Goal: Obtain resource: Download file/media

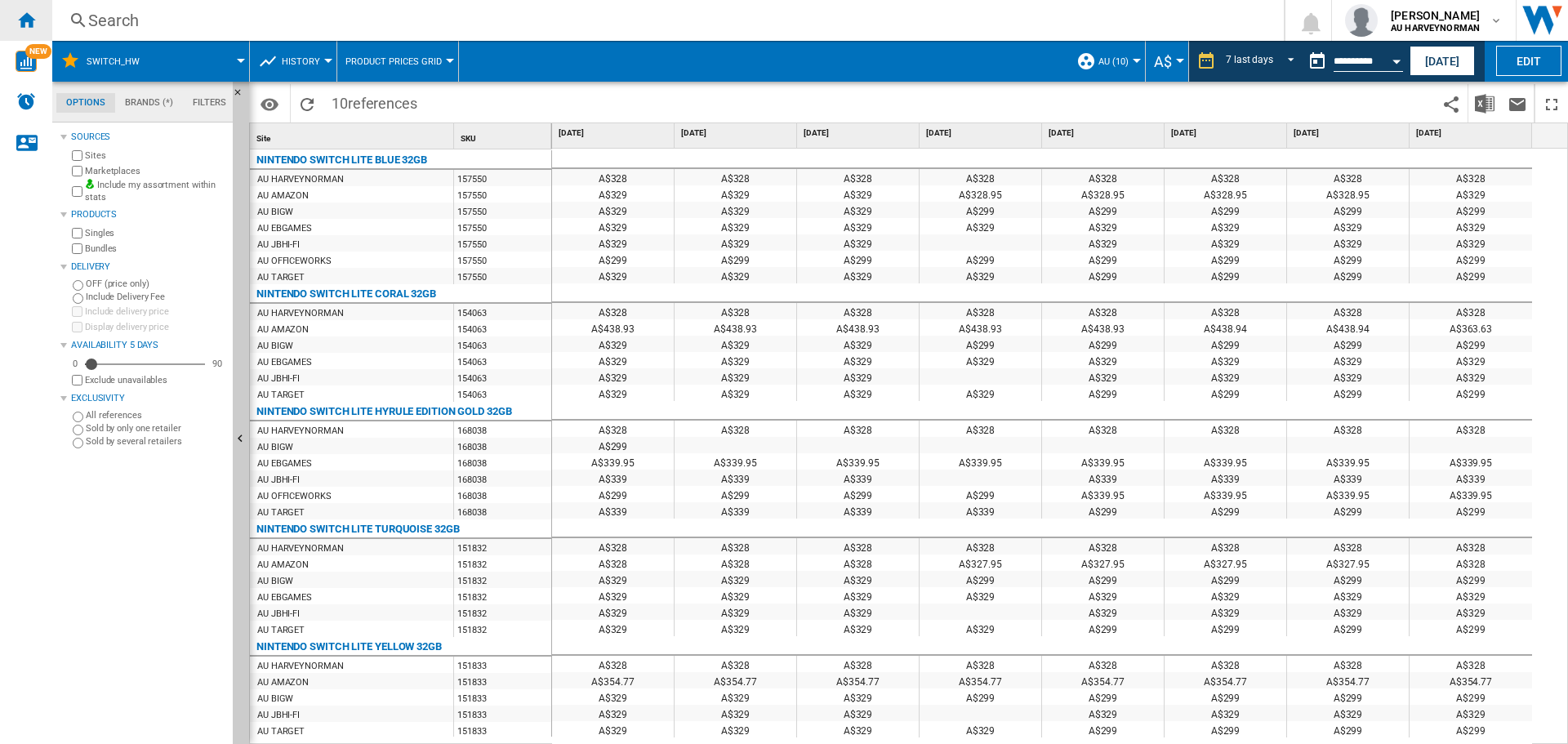
scroll to position [686, 0]
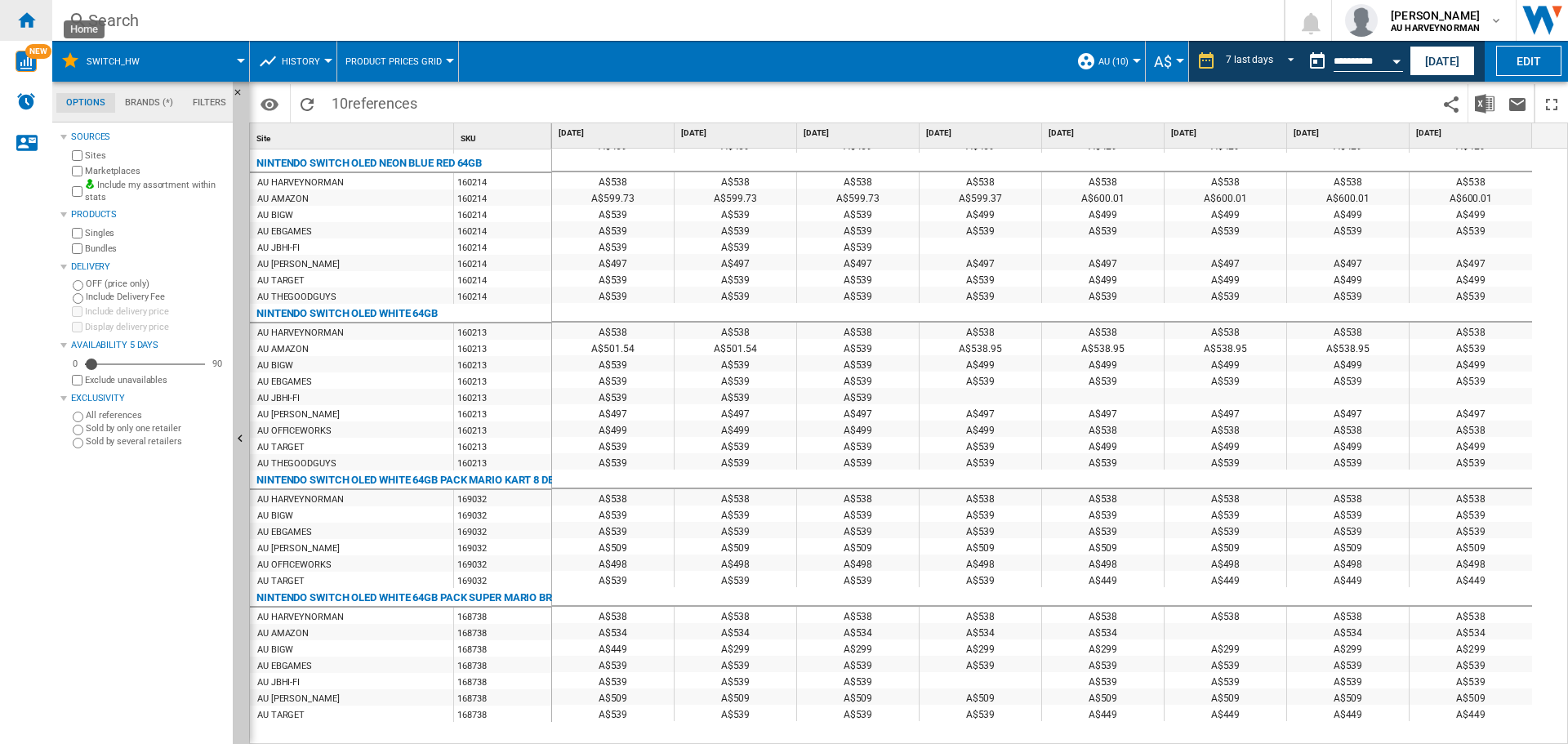
click at [15, 13] on div "Home" at bounding box center [26, 20] width 53 height 41
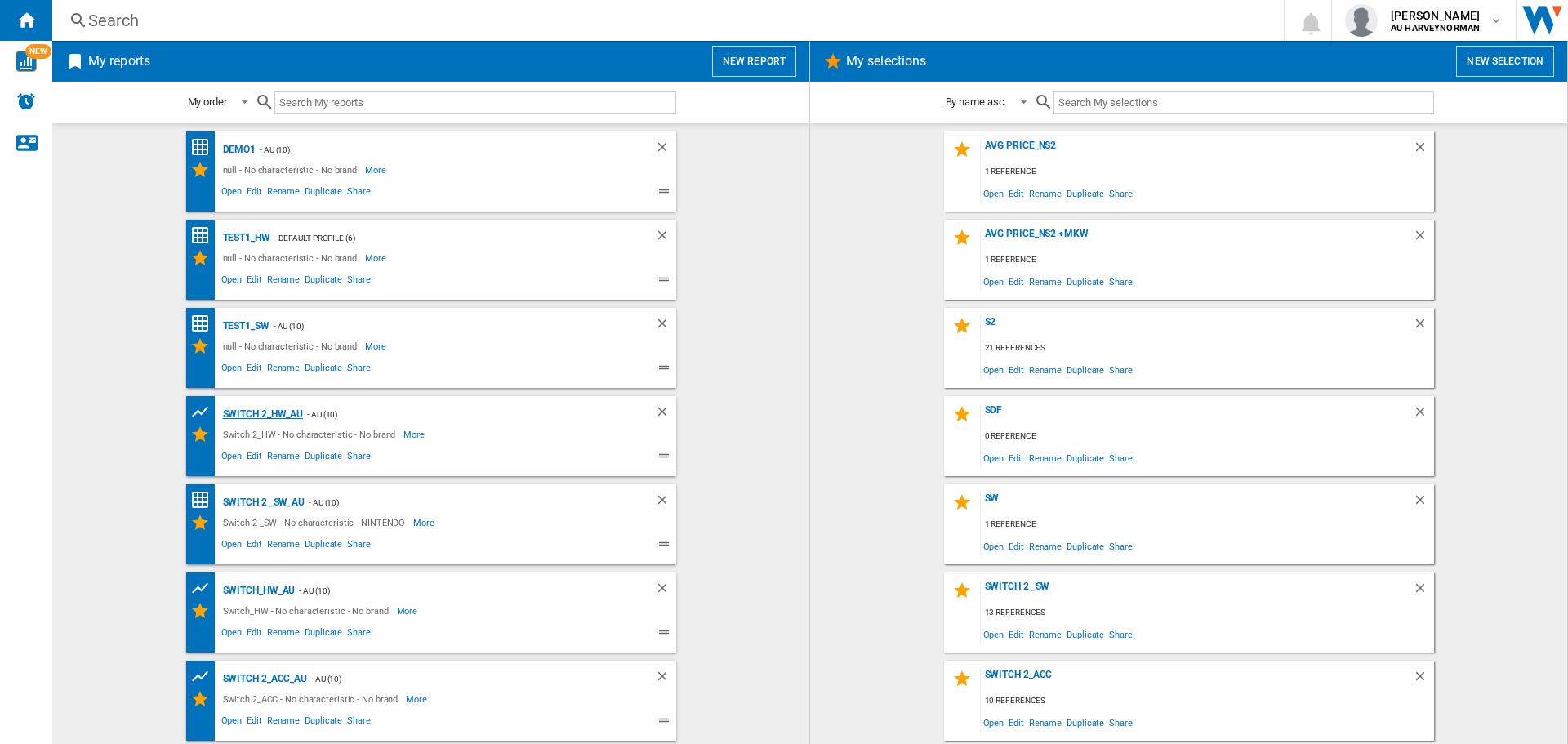
click at [237, 410] on div "Switch 2_HW_AU" at bounding box center [262, 415] width 85 height 20
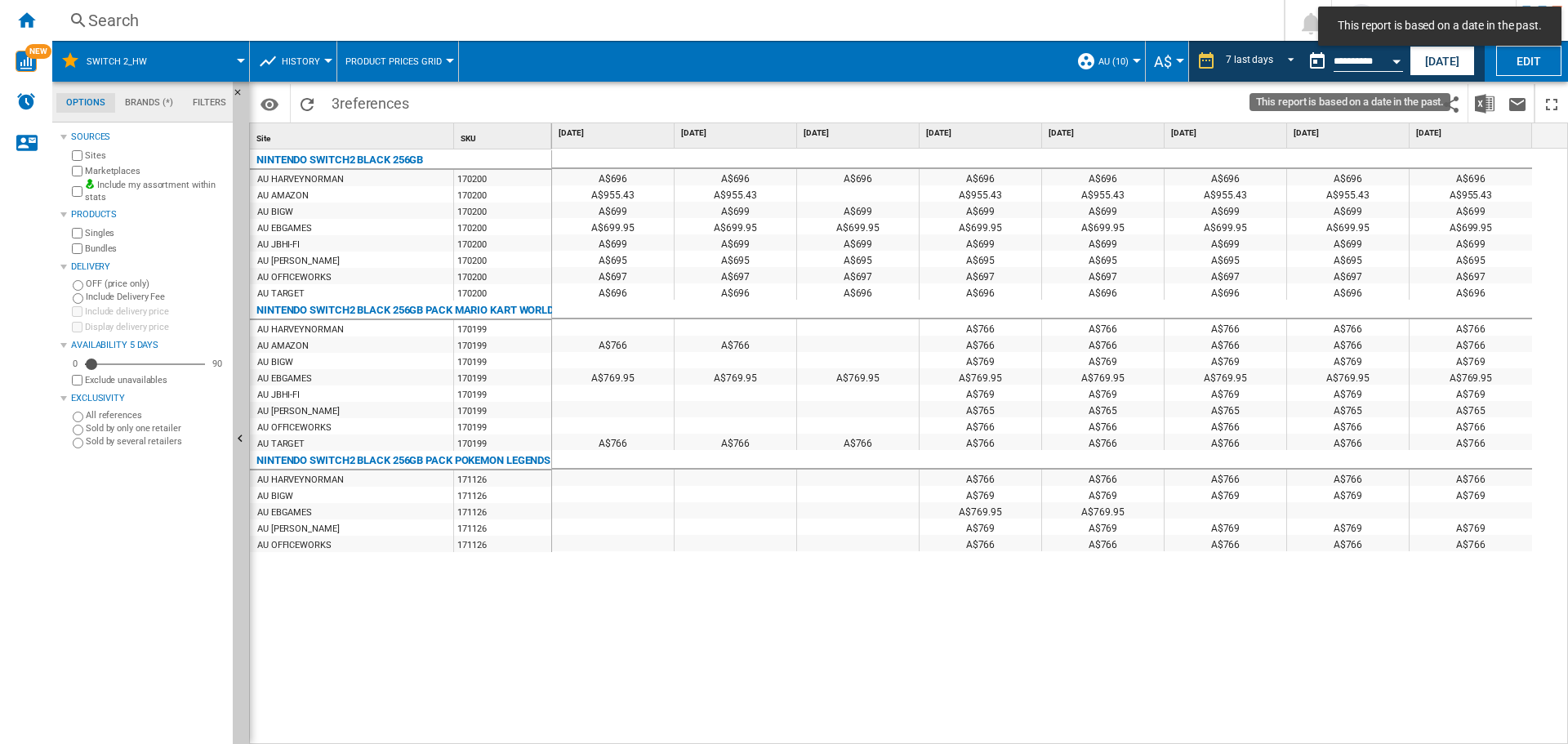
click at [1378, 67] on input "**********" at bounding box center [1367, 64] width 69 height 15
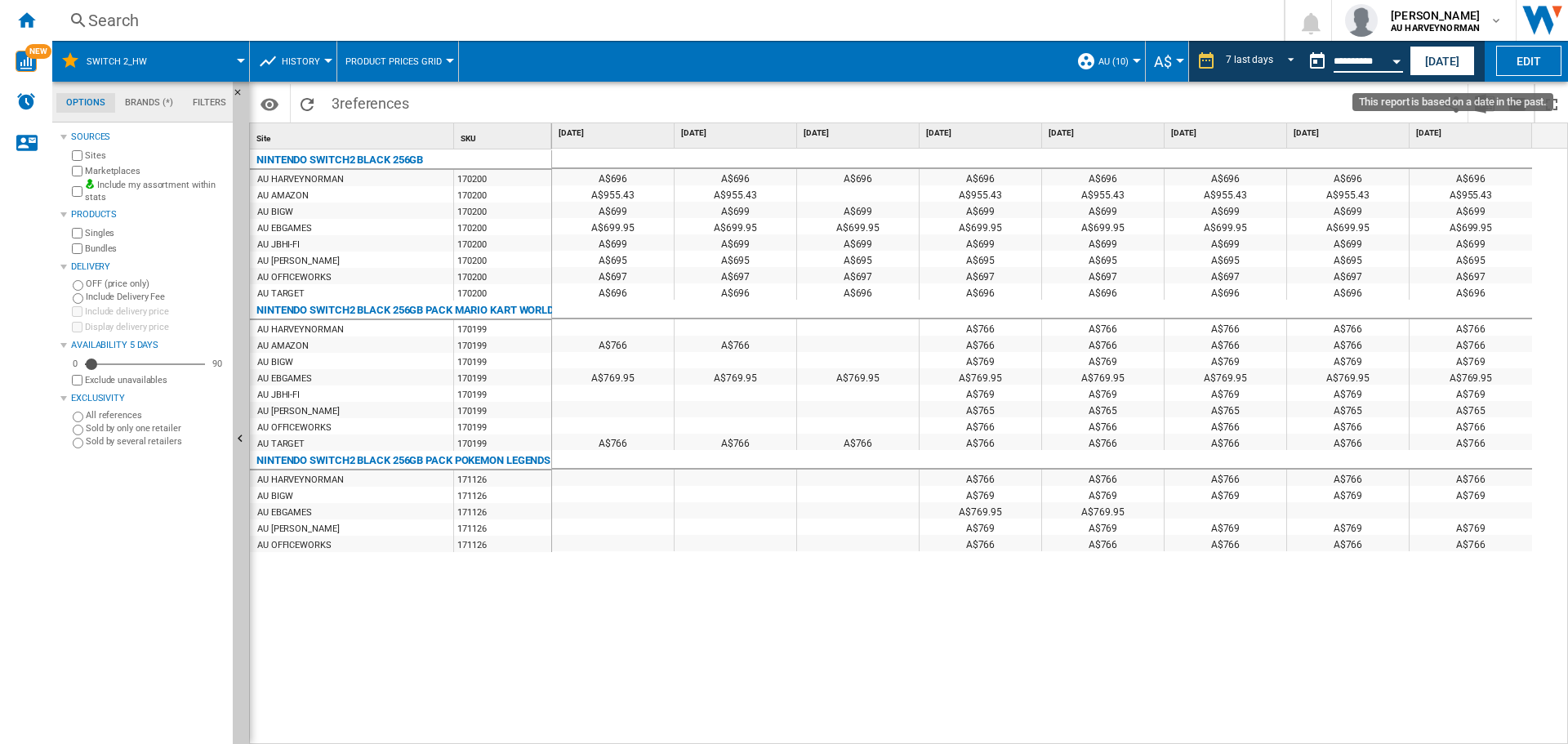
click at [1395, 57] on button "Open calendar" at bounding box center [1396, 59] width 29 height 29
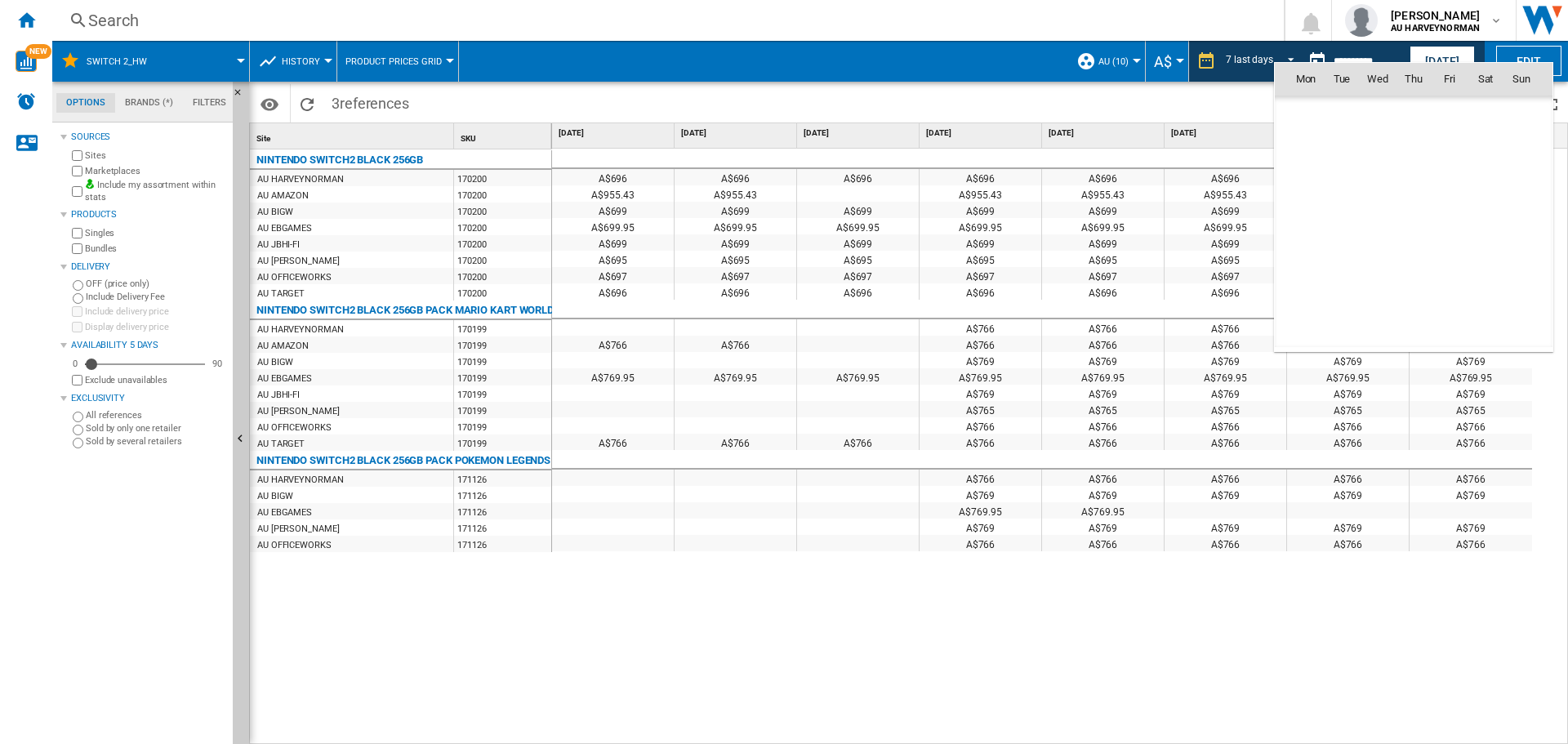
scroll to position [7575, 0]
click at [1317, 261] on span "25" at bounding box center [1306, 257] width 33 height 33
type input "**********"
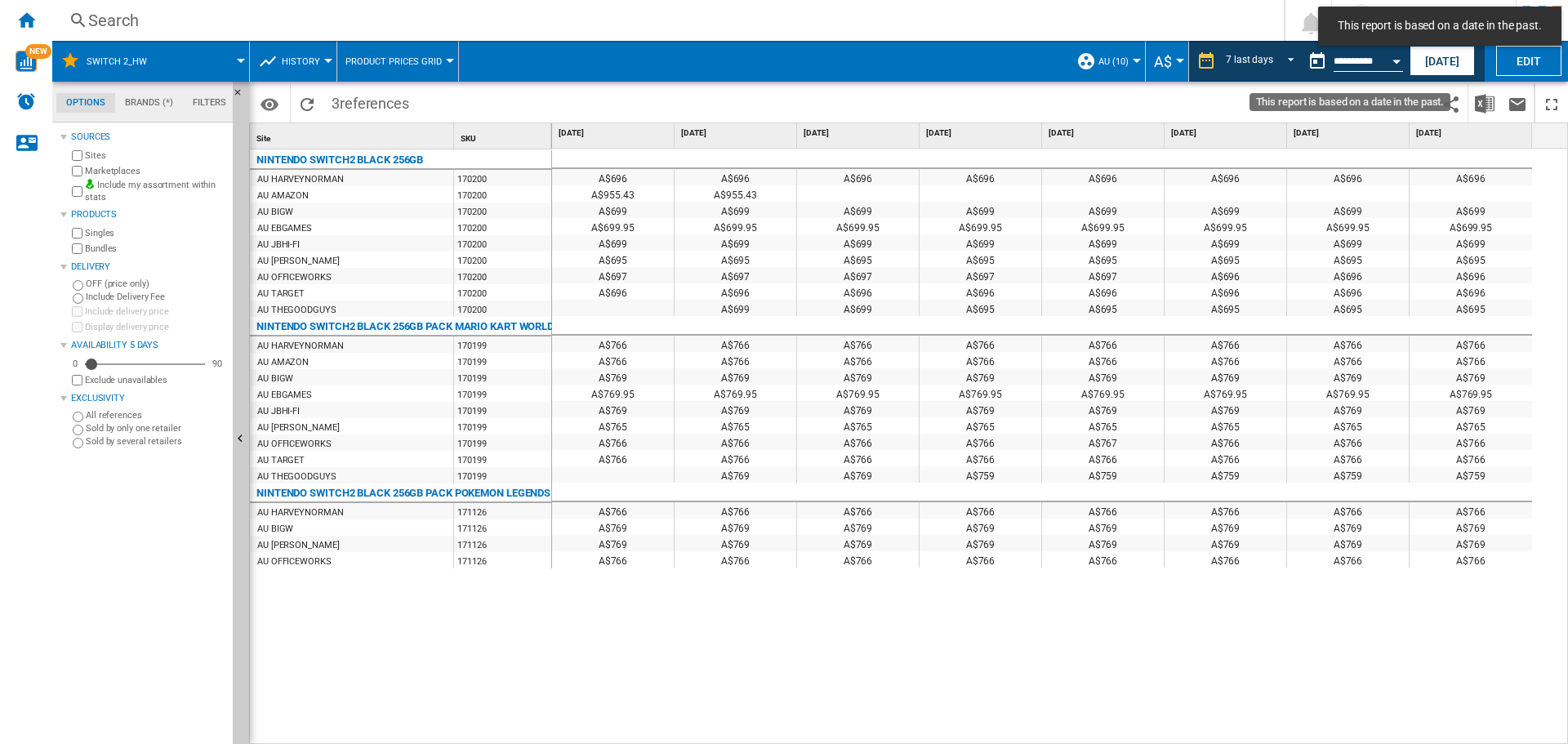
click at [1389, 62] on button "Open calendar" at bounding box center [1396, 59] width 29 height 29
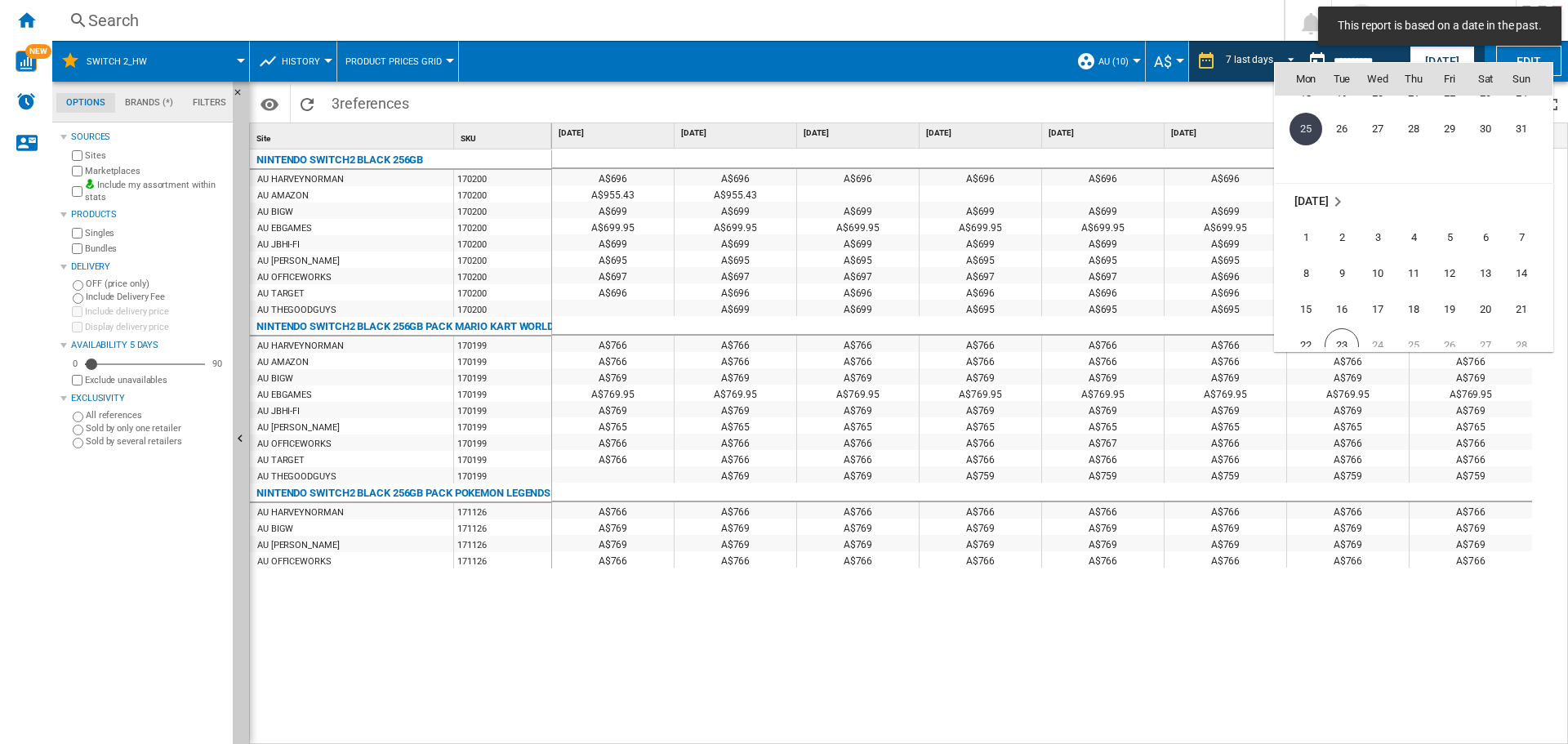
scroll to position [7793, 0]
click at [1316, 259] on span "22" at bounding box center [1306, 256] width 33 height 33
type input "**********"
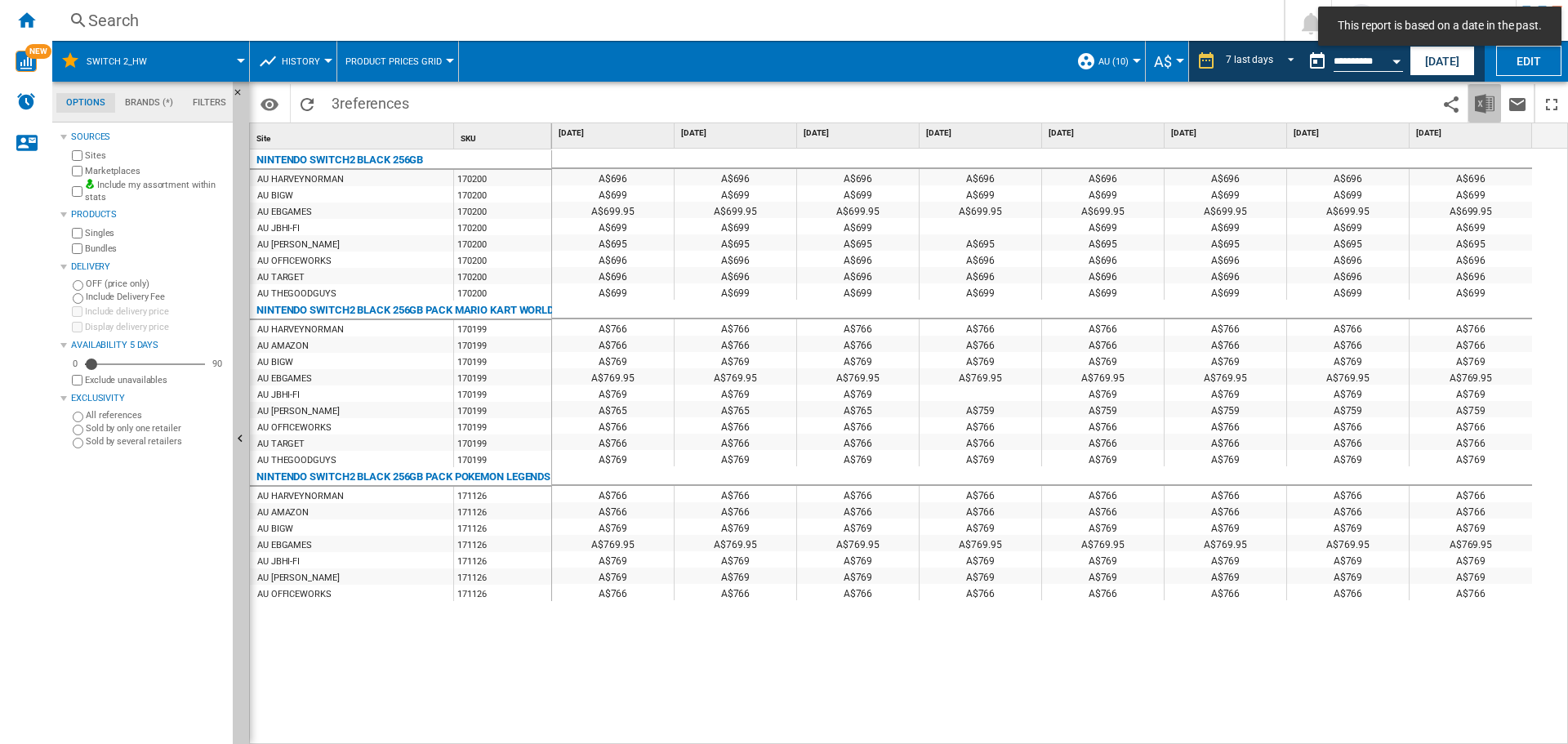
click at [1484, 105] on img "Download in Excel" at bounding box center [1484, 103] width 19 height 19
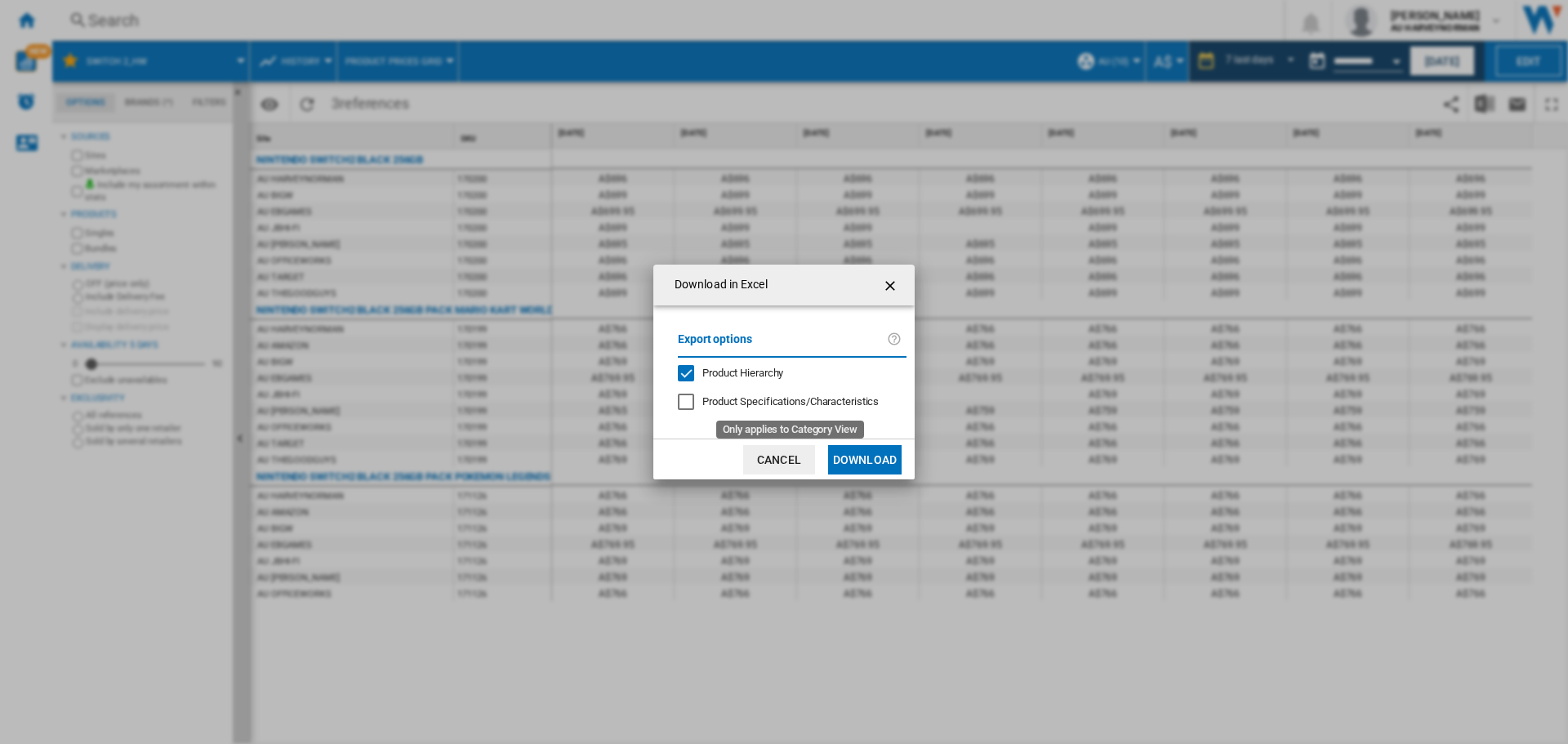
drag, startPoint x: 759, startPoint y: 398, endPoint x: 828, endPoint y: 454, distance: 88.9
click at [762, 401] on span "Product Specifications/Characteristics" at bounding box center [790, 401] width 176 height 13
click at [838, 466] on button "Download" at bounding box center [865, 459] width 74 height 29
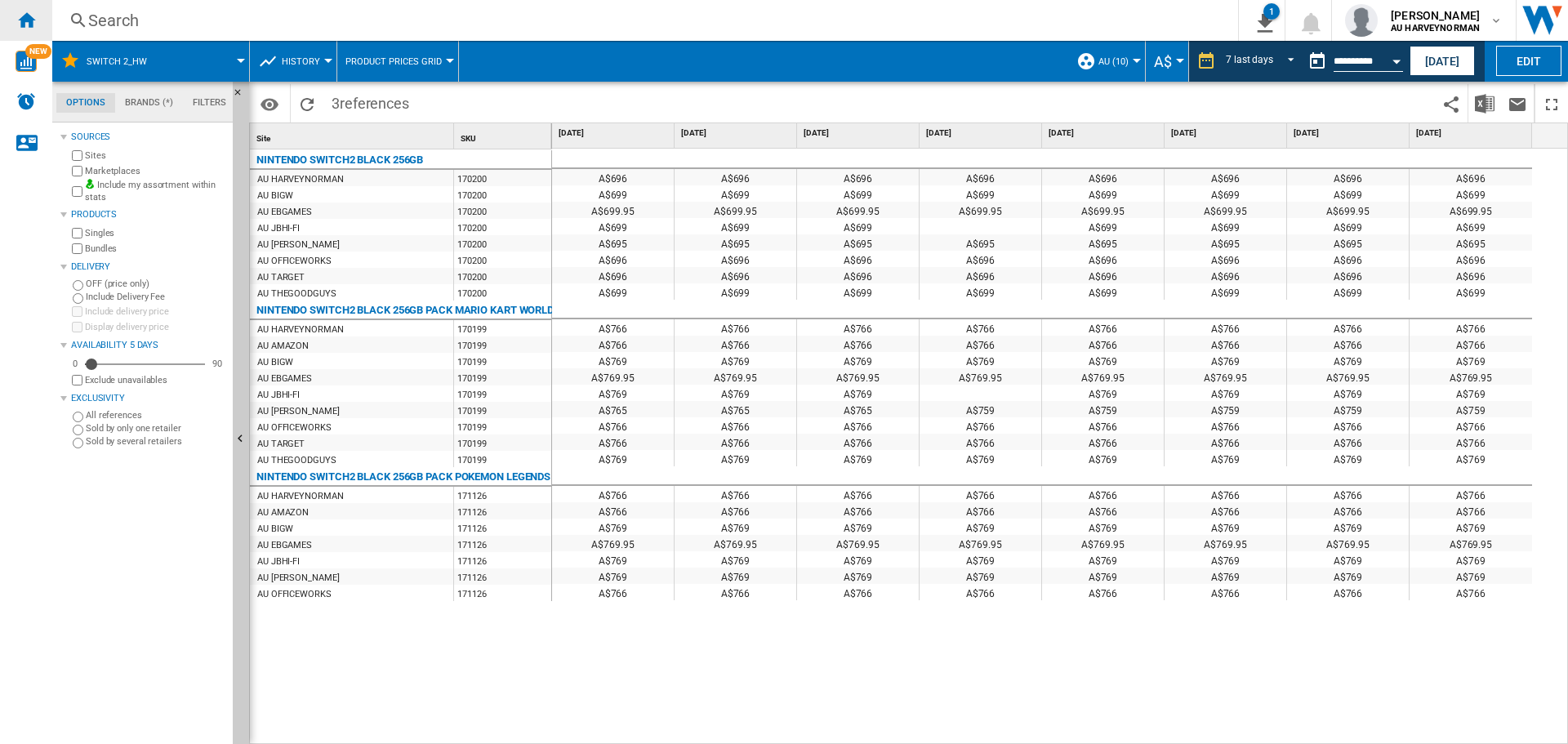
click at [21, 18] on ng-md-icon "Home" at bounding box center [26, 19] width 19 height 19
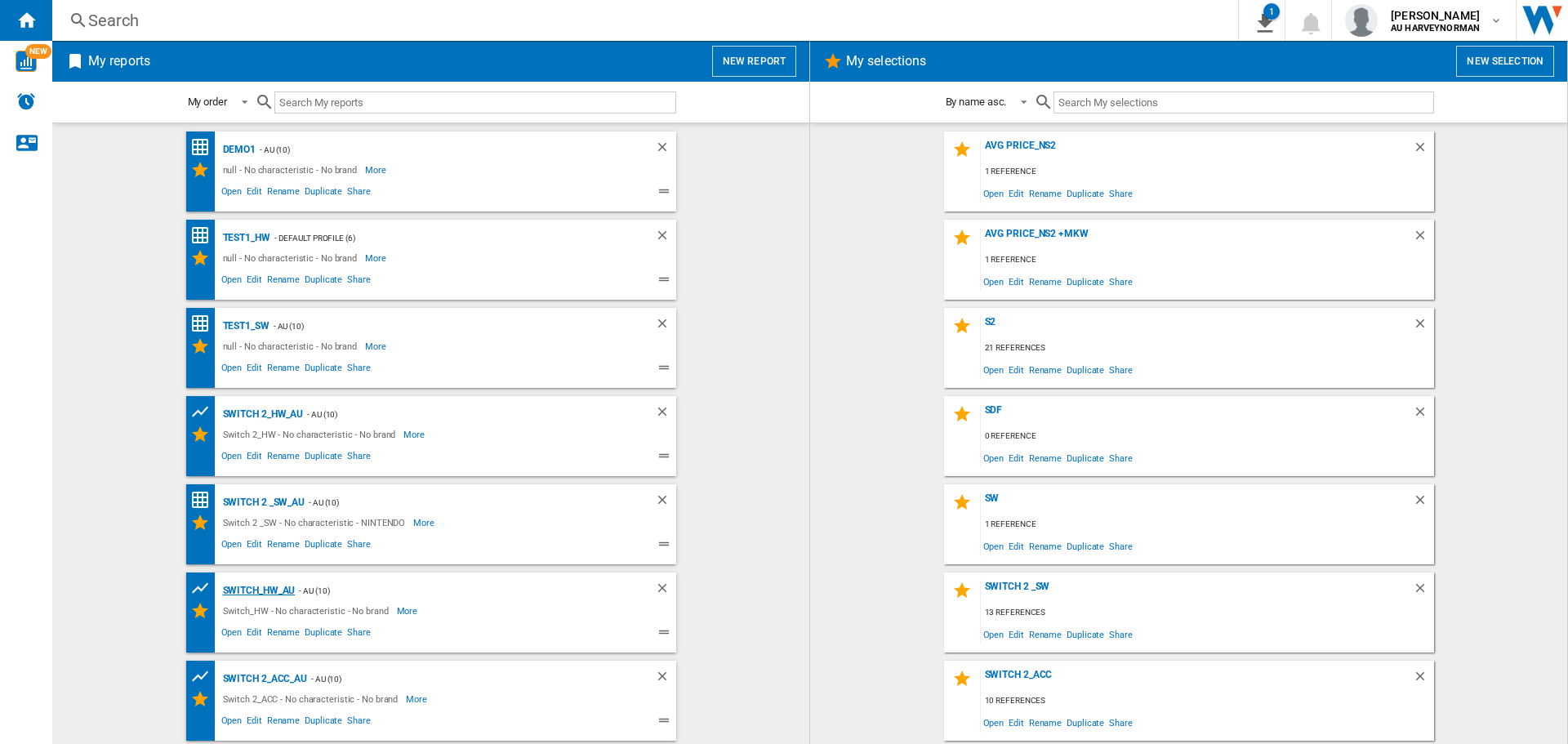
click at [249, 589] on div "Switch_HW_AU" at bounding box center [257, 591] width 77 height 20
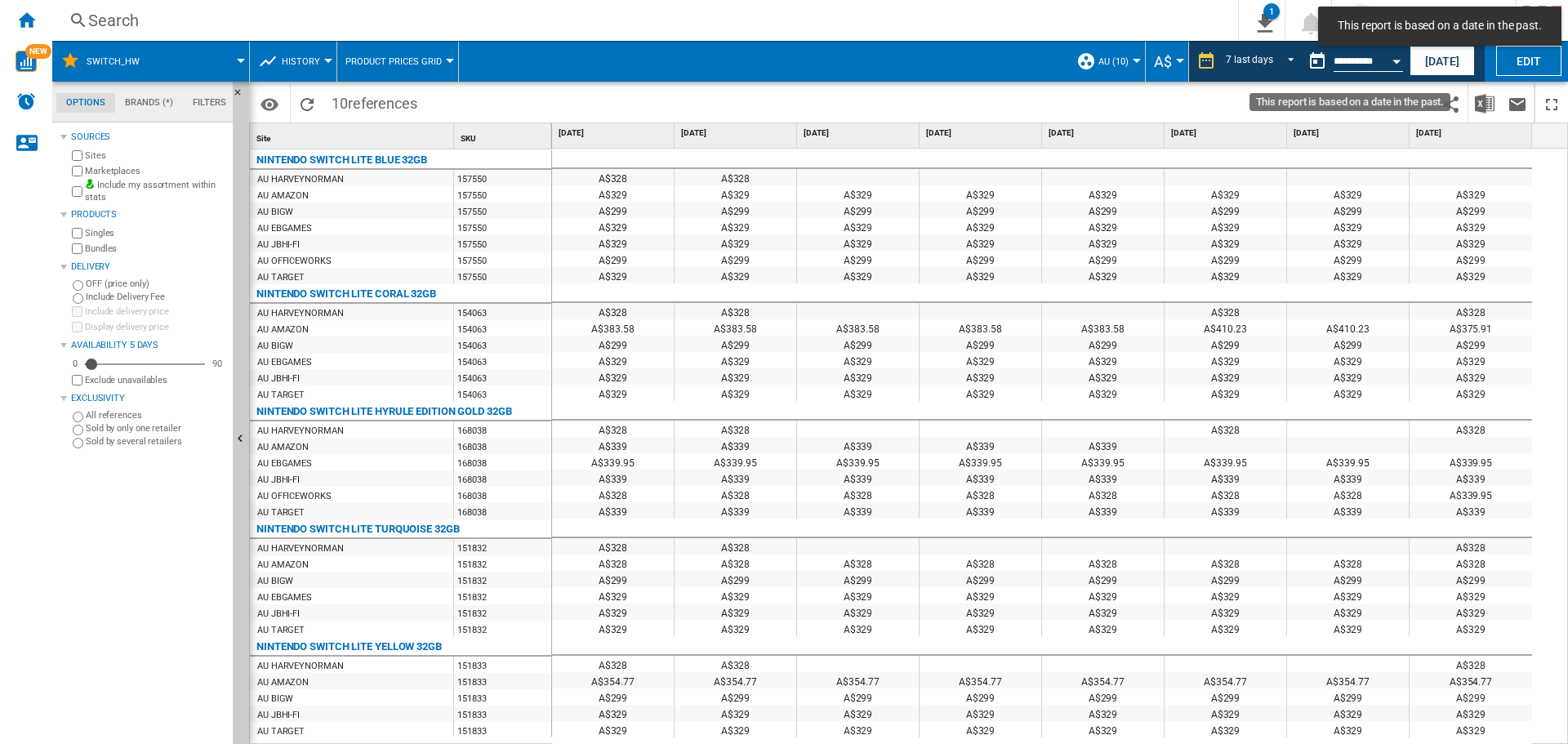
click at [1394, 63] on div "Open calendar" at bounding box center [1397, 61] width 8 height 4
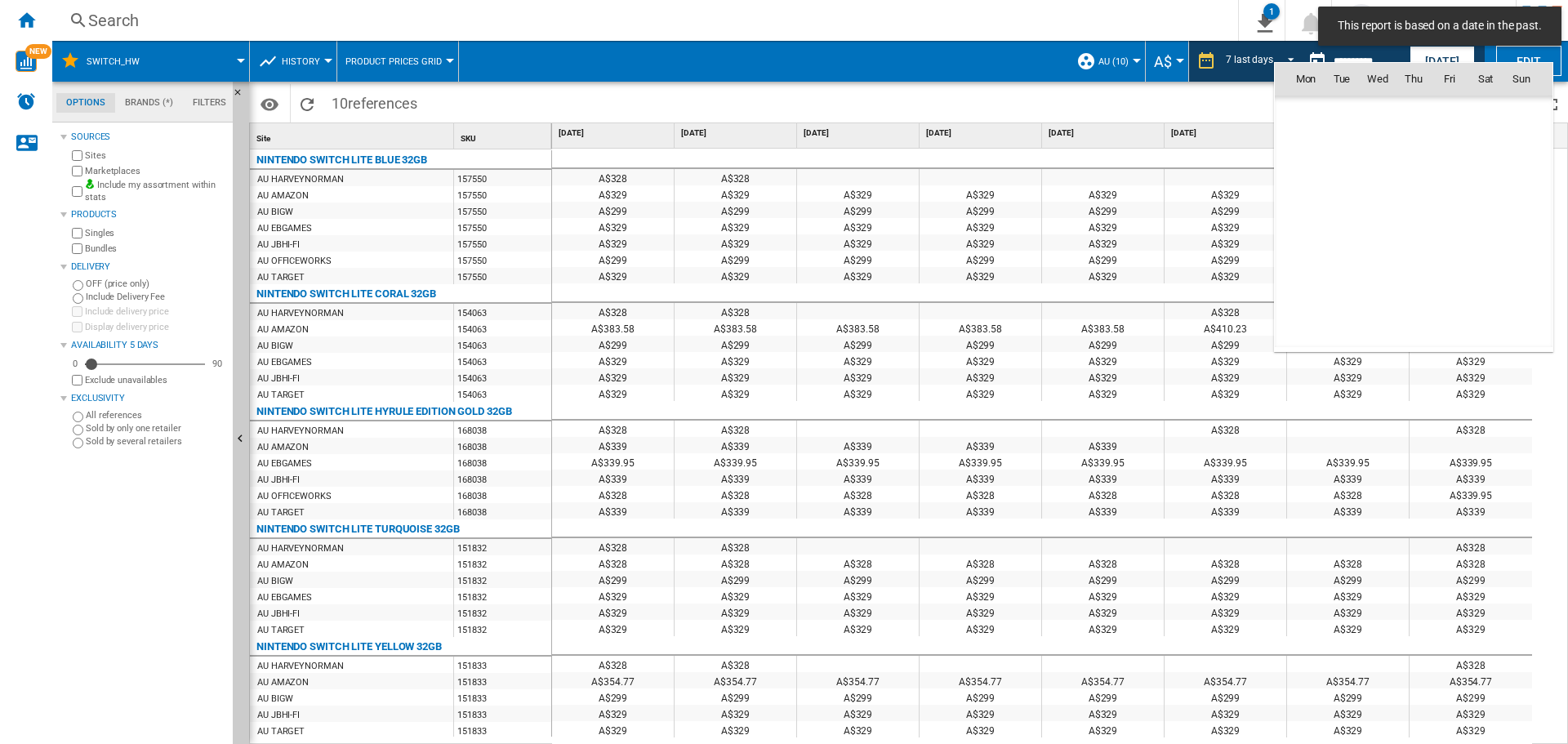
scroll to position [7791, 0]
click at [1298, 262] on span "22" at bounding box center [1306, 257] width 33 height 33
type input "**********"
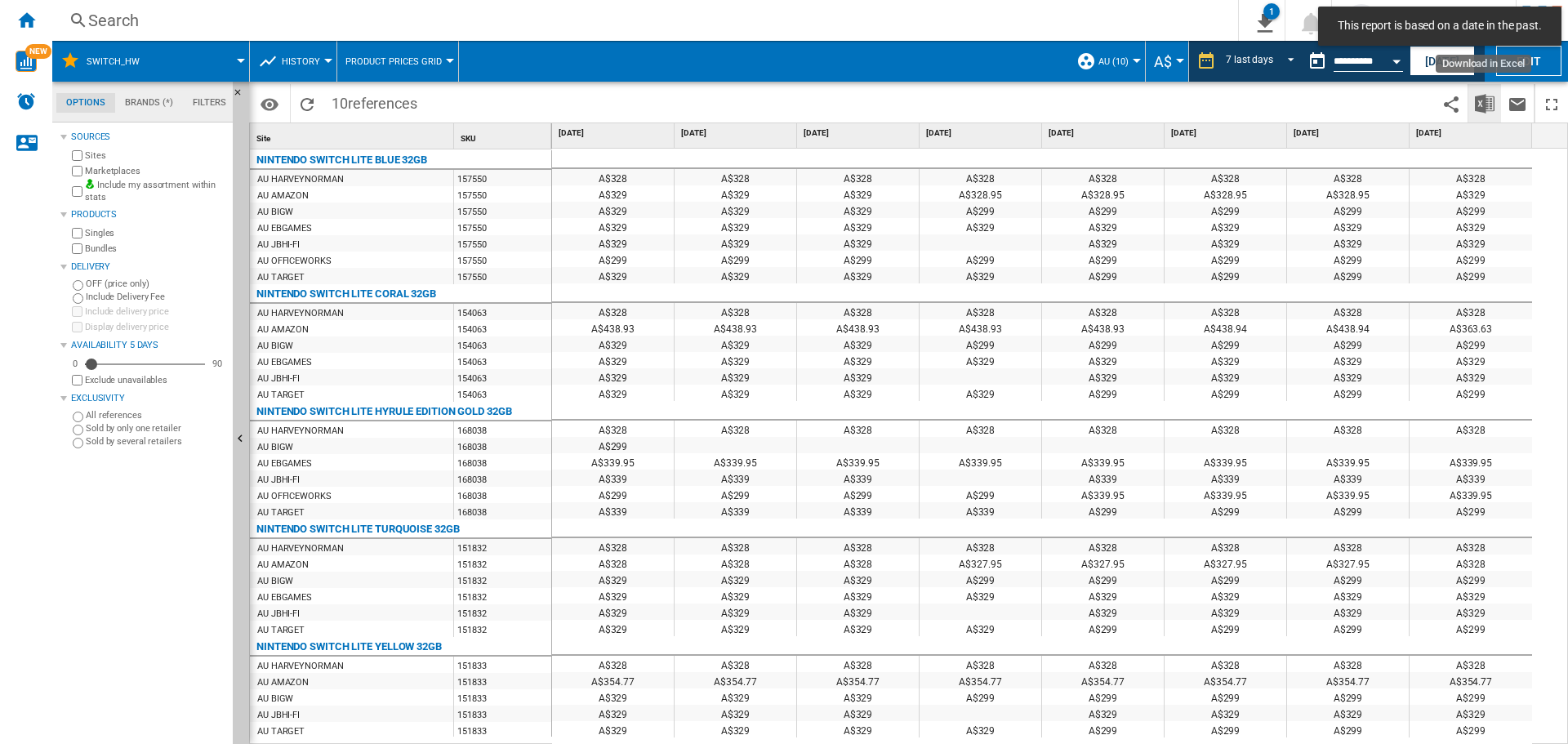
click at [1494, 100] on img "Download in Excel" at bounding box center [1484, 103] width 19 height 19
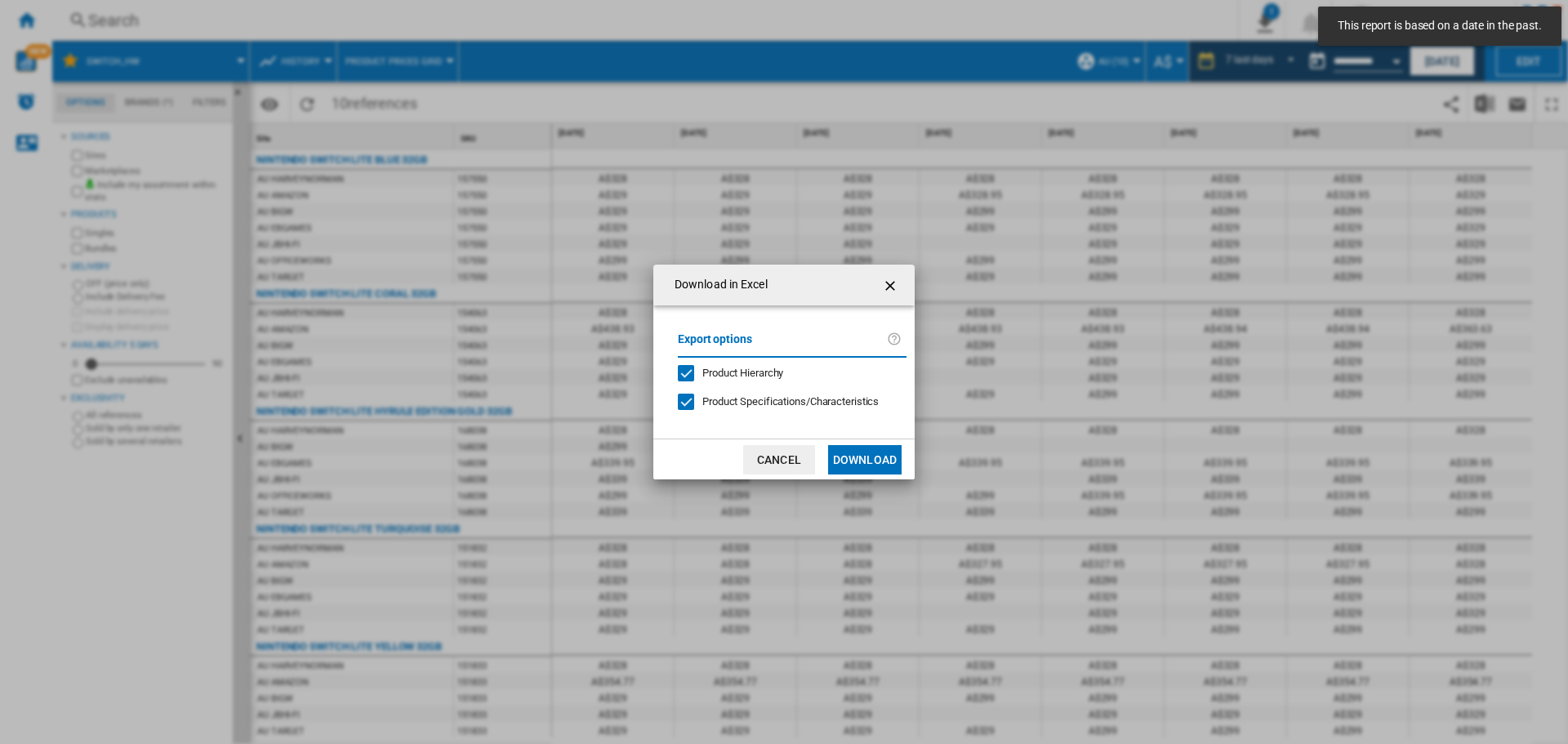
click at [848, 458] on button "Download" at bounding box center [865, 459] width 74 height 29
